Goal: Entertainment & Leisure: Consume media (video, audio)

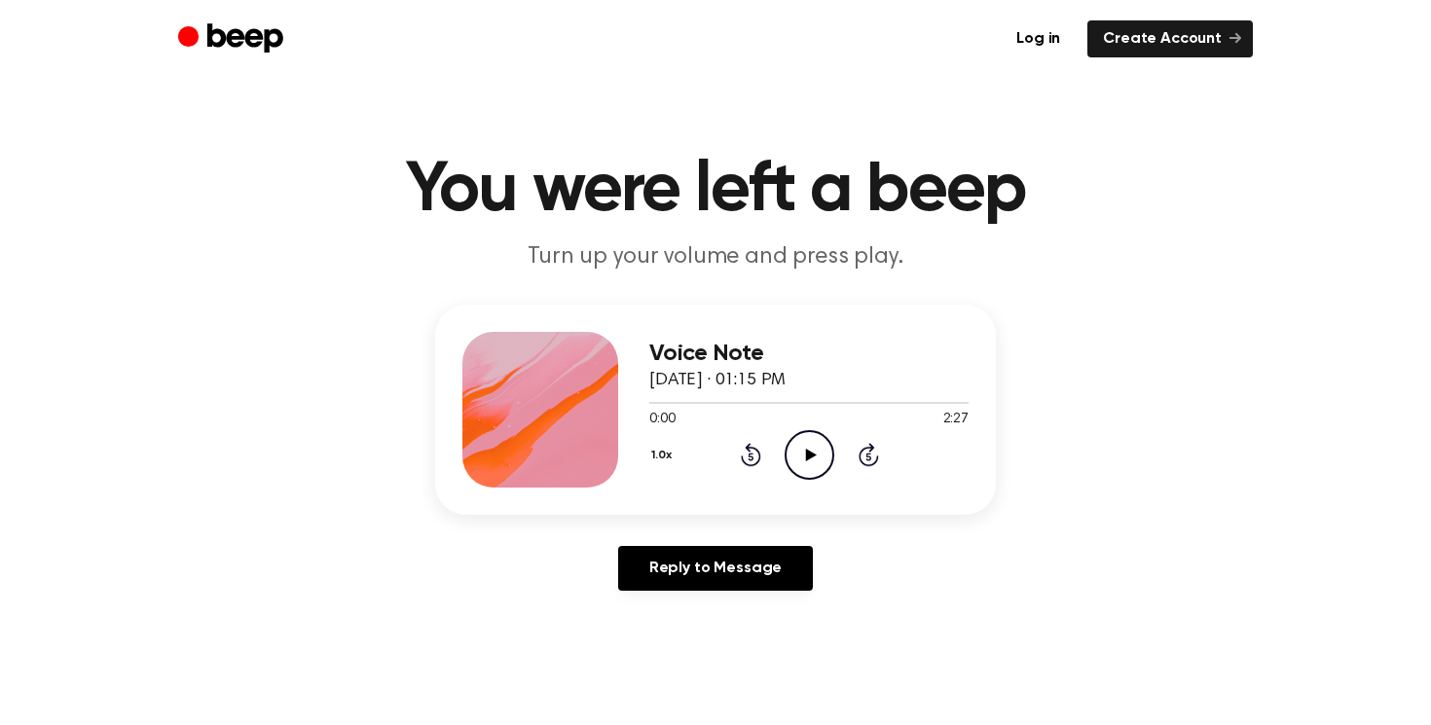
click at [820, 459] on icon "Play Audio" at bounding box center [810, 455] width 50 height 50
click at [788, 458] on icon "Play Audio" at bounding box center [810, 455] width 50 height 50
click at [805, 444] on icon "Play Audio" at bounding box center [810, 455] width 50 height 50
click at [823, 439] on icon "Play Audio" at bounding box center [810, 455] width 50 height 50
click at [811, 449] on icon "Play Audio" at bounding box center [810, 455] width 50 height 50
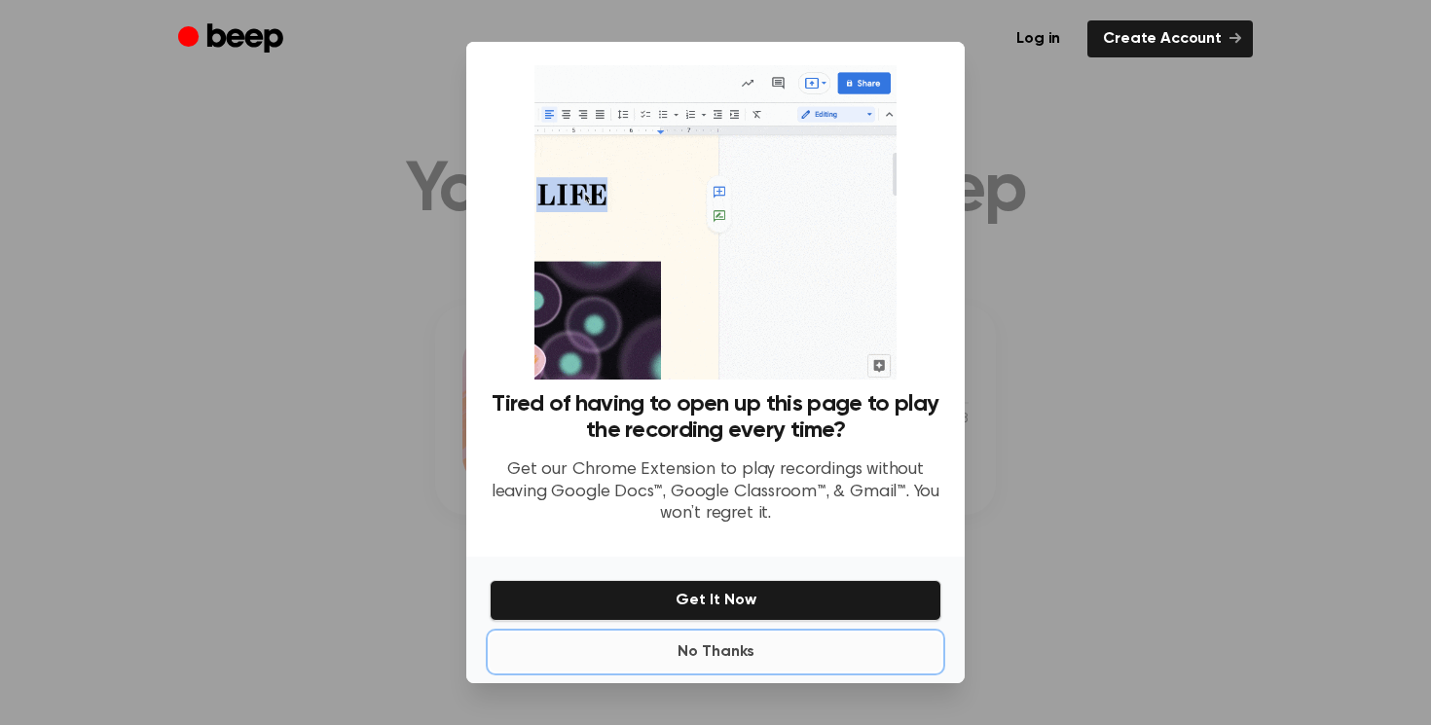
click at [725, 649] on button "No Thanks" at bounding box center [716, 652] width 452 height 39
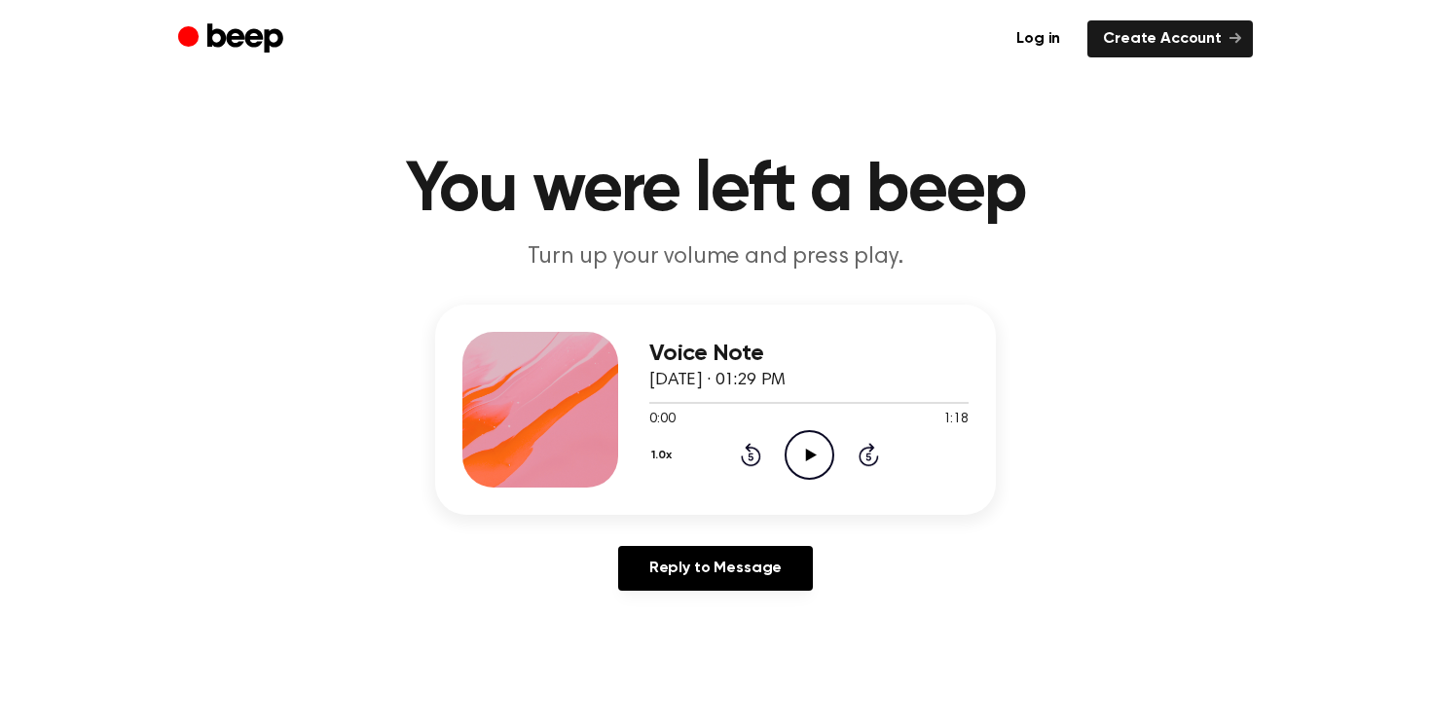
click at [809, 461] on icon "Play Audio" at bounding box center [810, 455] width 50 height 50
click at [807, 446] on icon "Play Audio" at bounding box center [810, 455] width 50 height 50
click at [799, 453] on icon "Play Audio" at bounding box center [810, 455] width 50 height 50
click at [802, 460] on icon "Play Audio" at bounding box center [810, 455] width 50 height 50
click at [802, 444] on icon "Play Audio" at bounding box center [810, 455] width 50 height 50
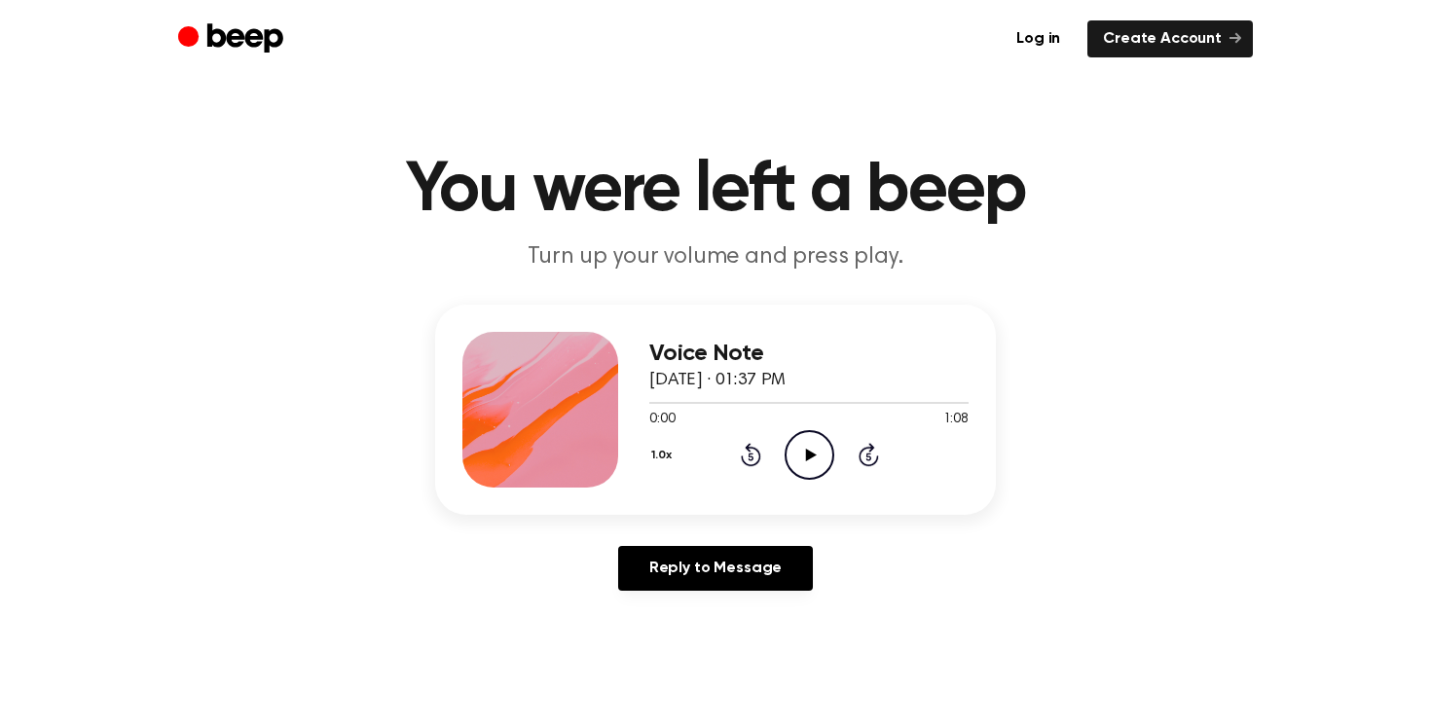
click at [795, 446] on icon "Play Audio" at bounding box center [810, 455] width 50 height 50
click at [801, 460] on icon "Play Audio" at bounding box center [810, 455] width 50 height 50
